Goal: Task Accomplishment & Management: Use online tool/utility

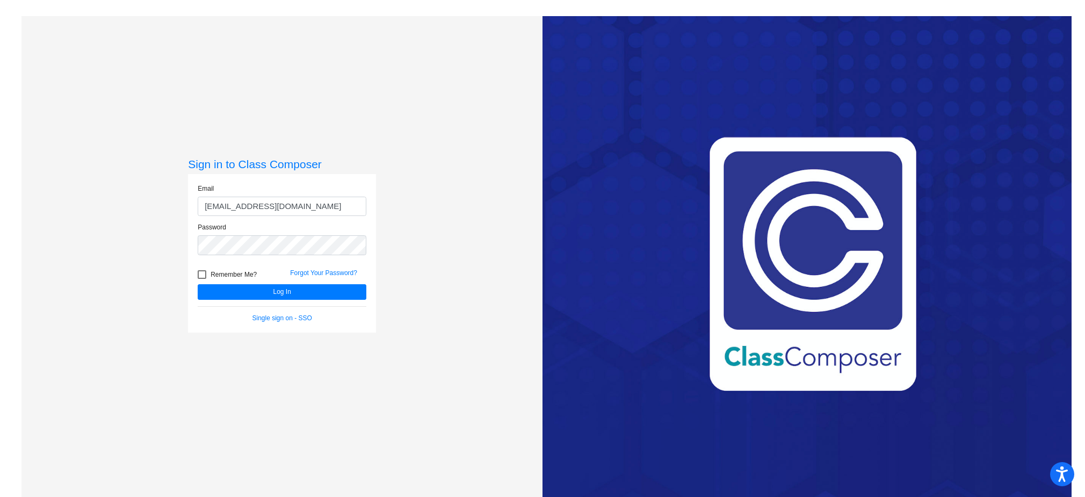
type input "[EMAIL_ADDRESS][DOMAIN_NAME]"
click at [198, 284] on button "Log In" at bounding box center [282, 292] width 169 height 16
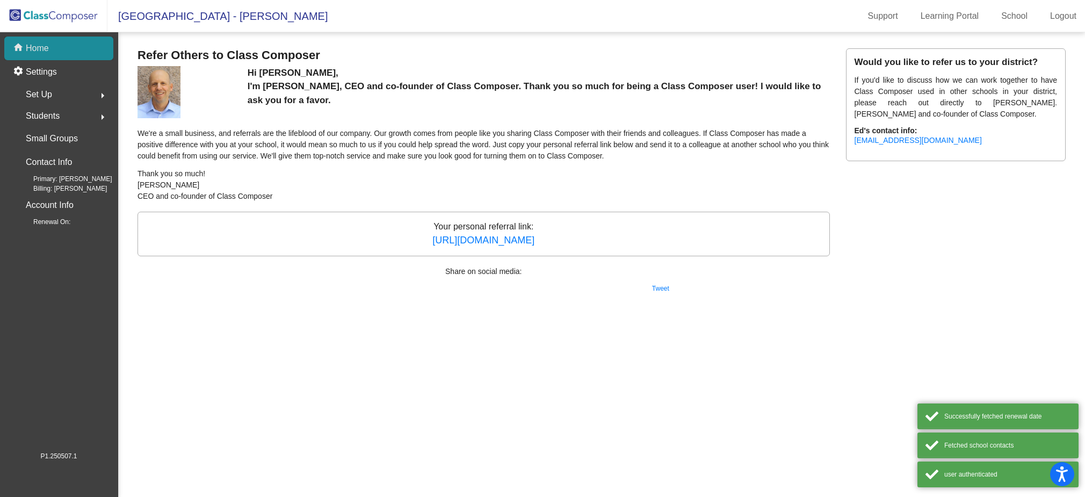
click at [34, 48] on p "Home" at bounding box center [37, 48] width 23 height 13
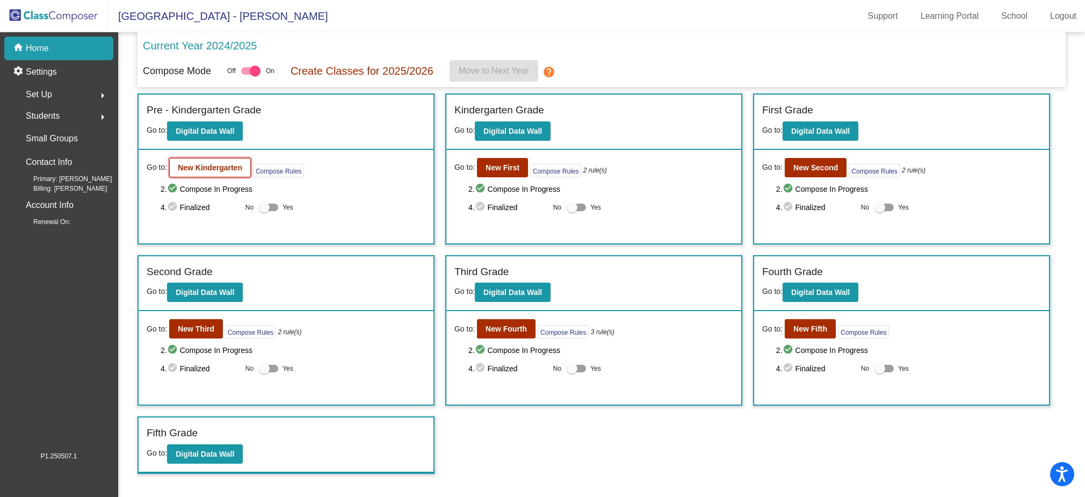
click at [215, 170] on b "New Kindergarten" at bounding box center [210, 167] width 64 height 9
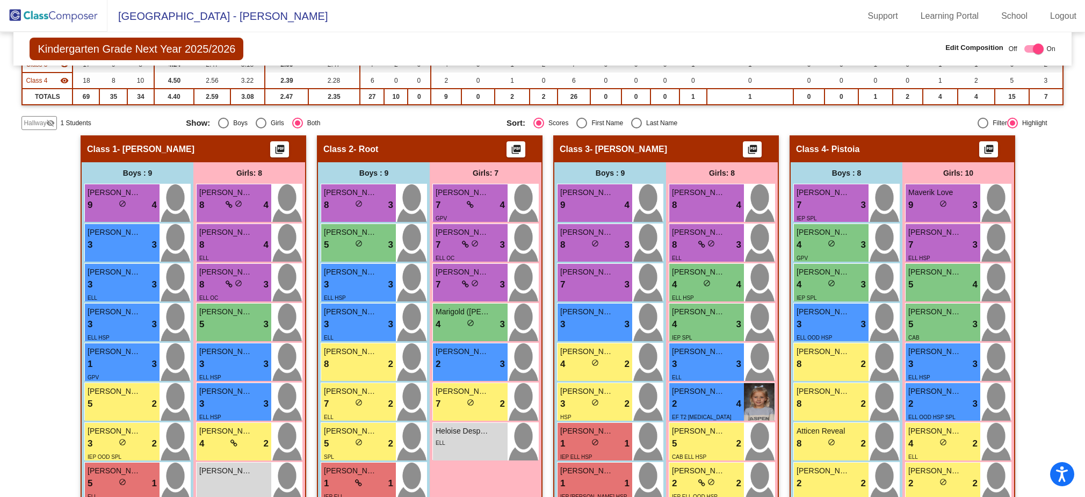
scroll to position [263, 0]
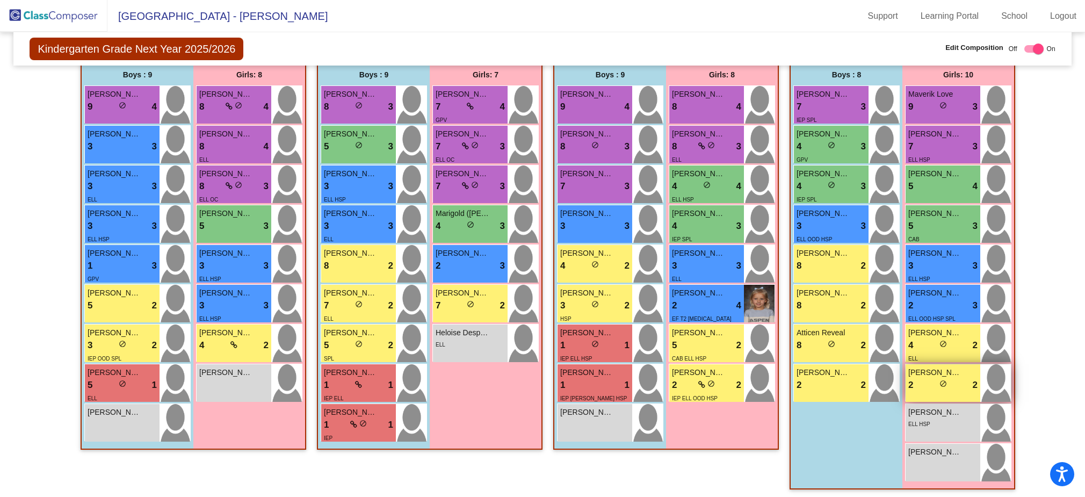
click at [926, 386] on div "2 lock do_not_disturb_alt 2" at bounding box center [943, 385] width 69 height 14
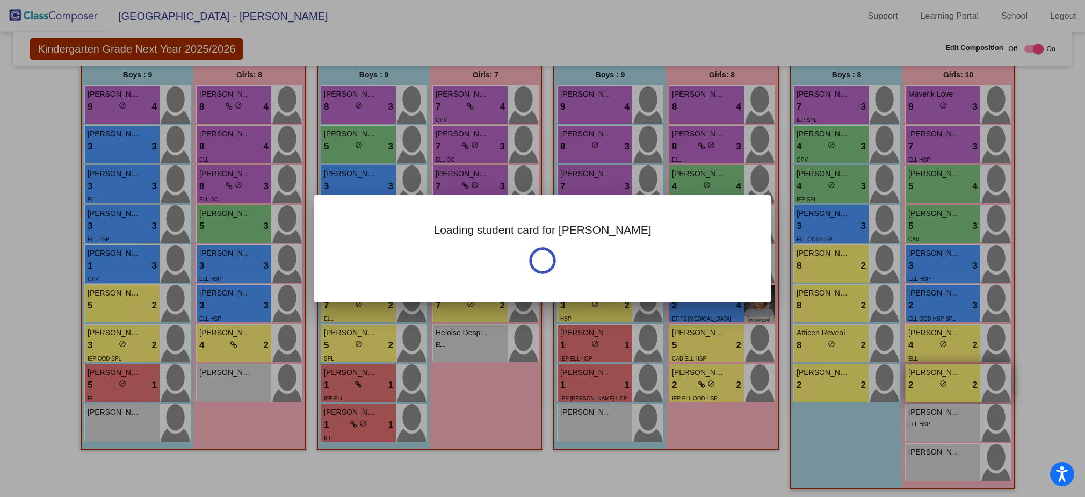
click at [926, 386] on div at bounding box center [542, 248] width 1085 height 497
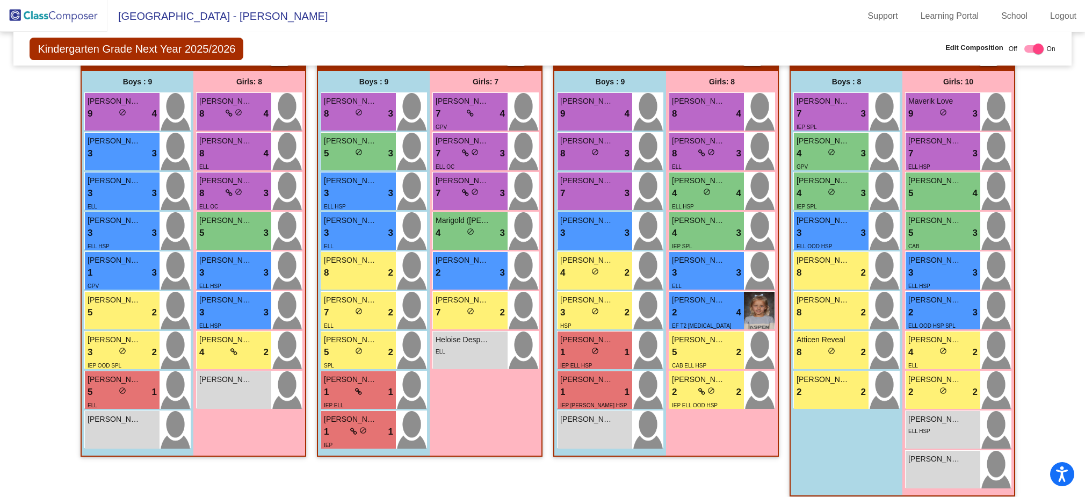
scroll to position [254, 0]
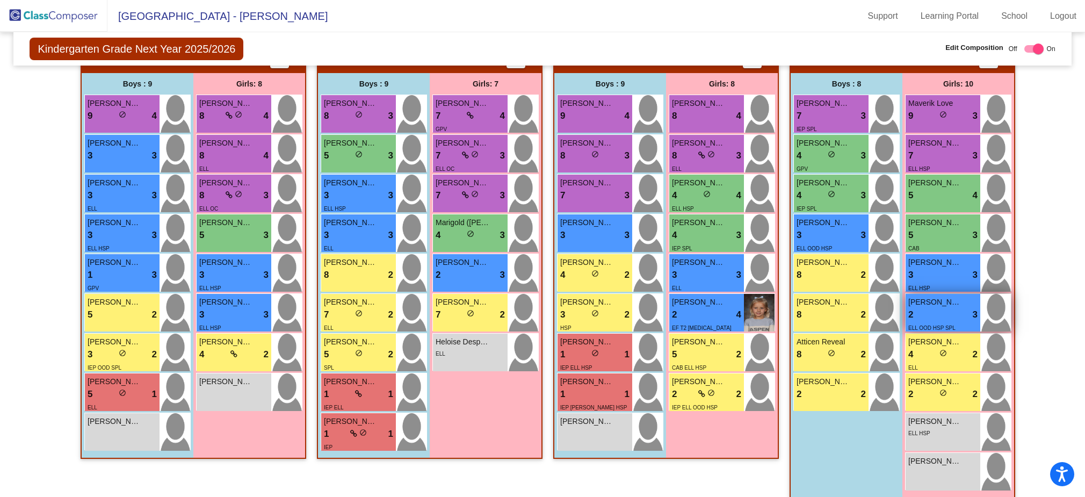
click at [930, 322] on div "ELL OOD HSP SPL" at bounding box center [932, 327] width 47 height 11
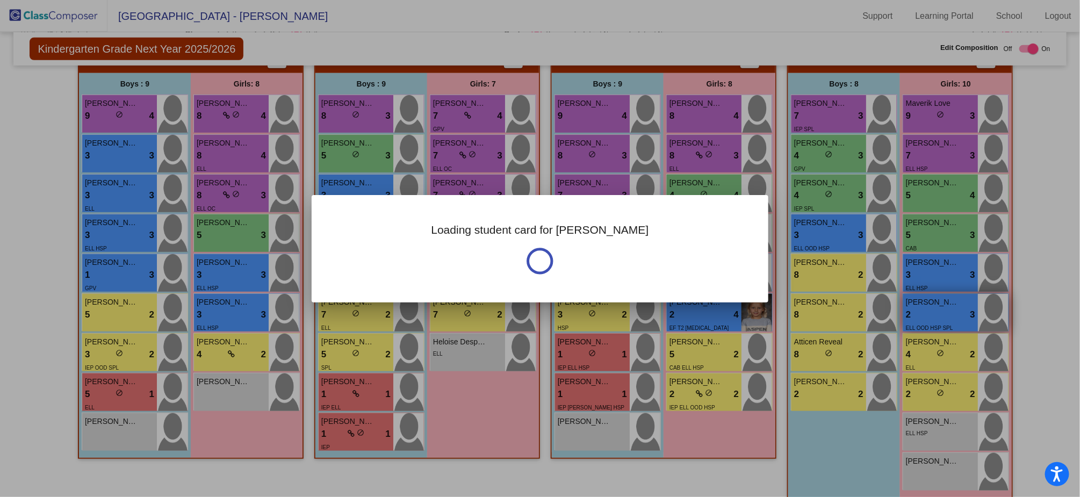
click at [930, 319] on div at bounding box center [540, 248] width 1080 height 497
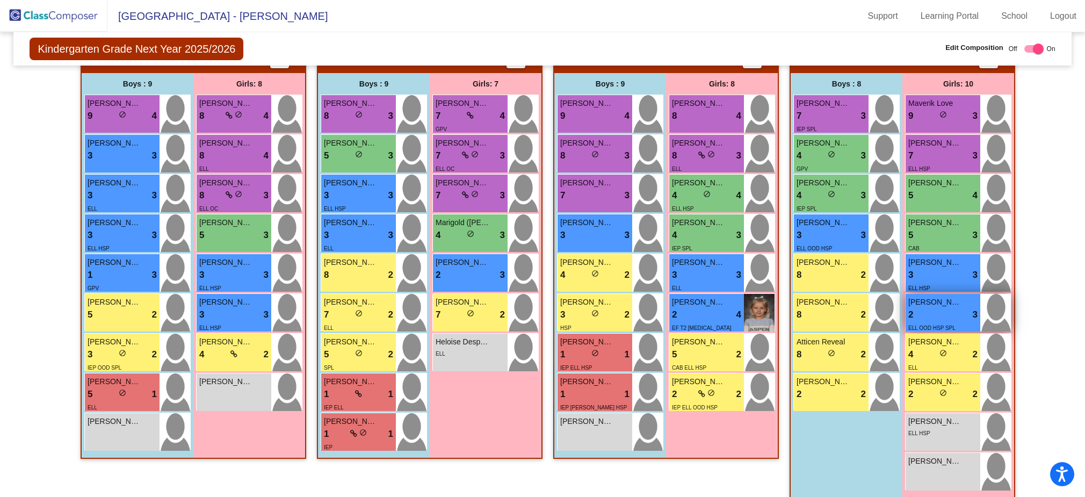
click at [944, 309] on div "2 lock do_not_disturb_alt 3" at bounding box center [943, 315] width 69 height 14
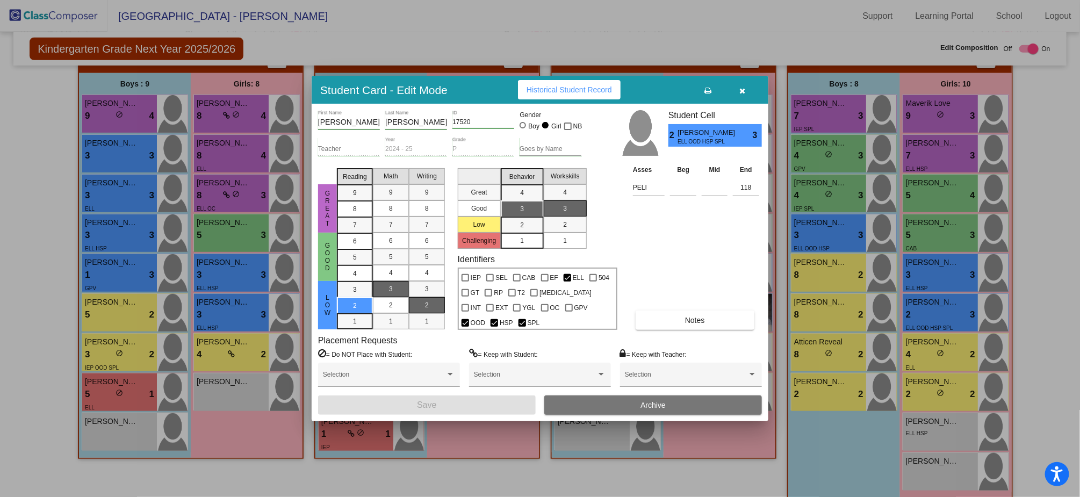
click at [740, 90] on icon "button" at bounding box center [743, 91] width 6 height 8
